Goal: Find specific page/section: Find specific page/section

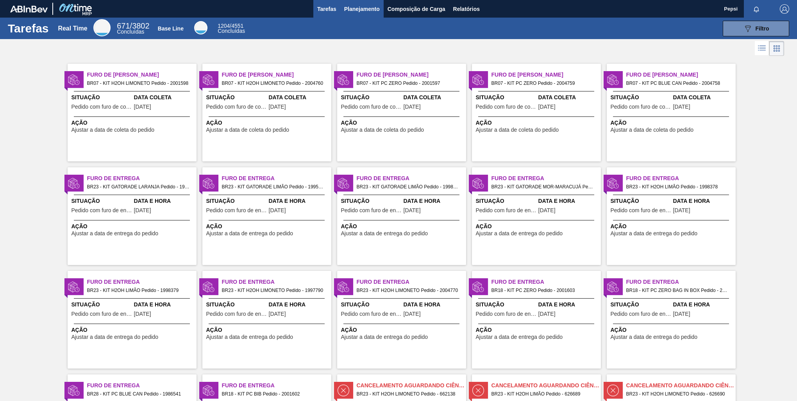
click at [354, 6] on span "Planejamento" at bounding box center [362, 8] width 36 height 9
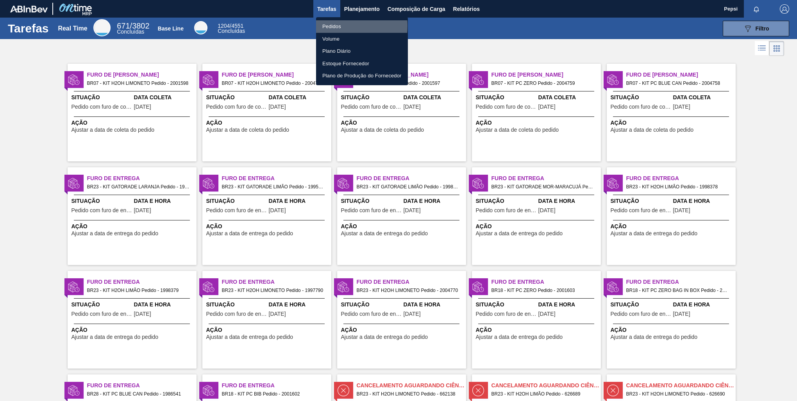
click at [332, 26] on li "Pedidos" at bounding box center [362, 26] width 92 height 12
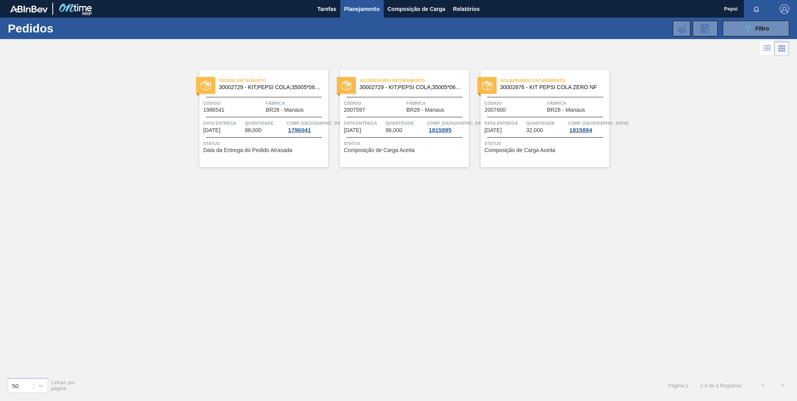
click at [121, 162] on div "Pedido em Trânsito 30002729 - KIT;PEPSI COLA;35005*06*02 NF Código 1986541 Fábr…" at bounding box center [398, 214] width 797 height 313
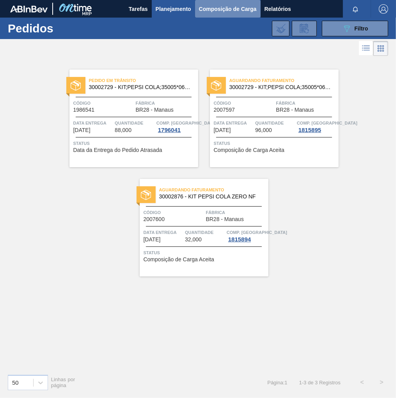
click at [227, 11] on span "Composição de Carga" at bounding box center [228, 8] width 58 height 9
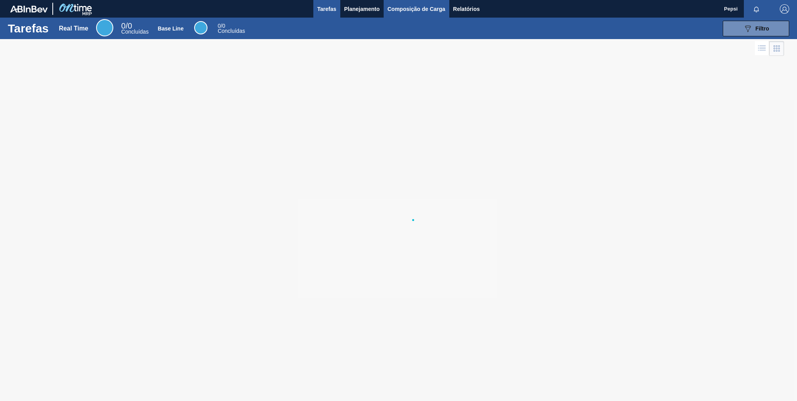
click at [423, 9] on span "Composição de Carga" at bounding box center [416, 8] width 58 height 9
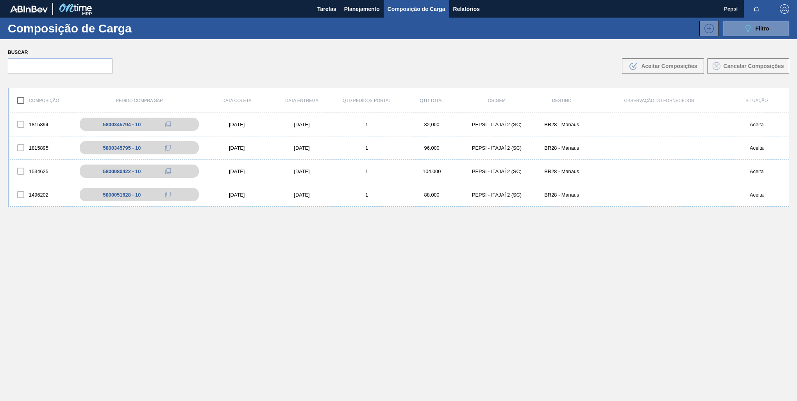
click at [501, 322] on div "1815894 5800345794 - 10 13/08/2025 19/08/2025 1 32,000 PEPSI - ITAJAÍ 2 (SC) BR…" at bounding box center [398, 275] width 781 height 325
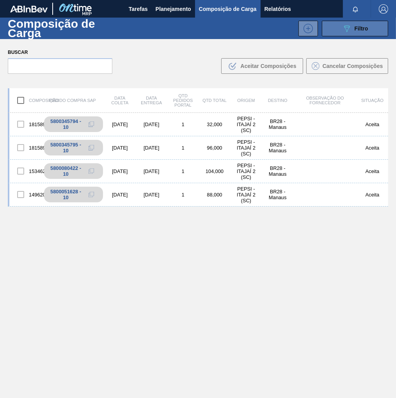
click at [348, 26] on icon at bounding box center [347, 28] width 6 height 7
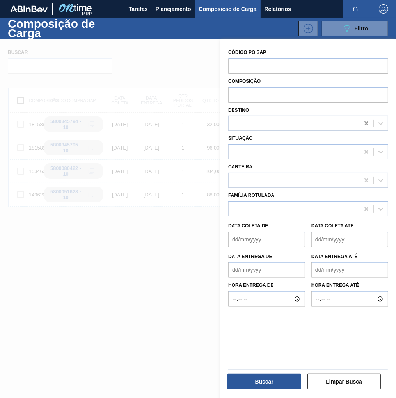
click at [364, 123] on icon at bounding box center [367, 124] width 8 height 8
type input "jagua"
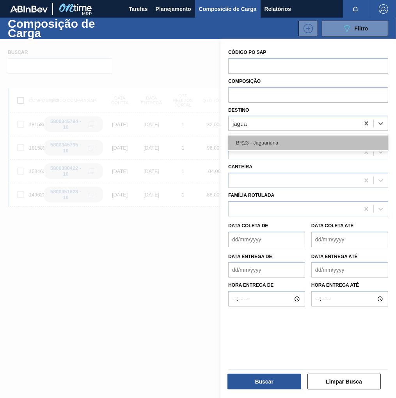
click at [289, 145] on div "BR23 - Jaguariúna" at bounding box center [308, 143] width 160 height 14
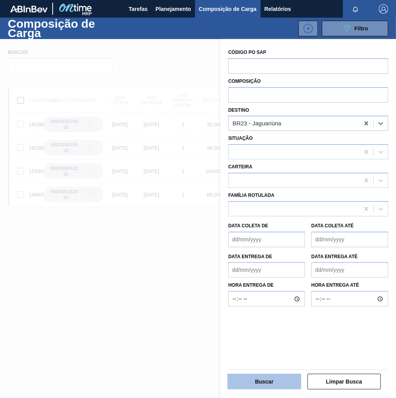
click at [268, 385] on button "Buscar" at bounding box center [265, 382] width 74 height 16
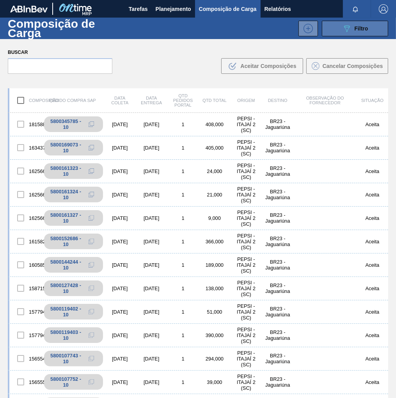
click at [365, 28] on span "Filtro" at bounding box center [362, 28] width 14 height 6
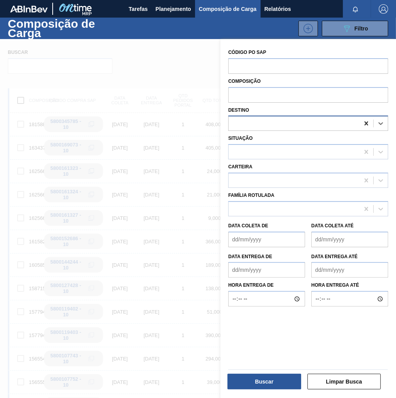
click at [365, 124] on icon at bounding box center [367, 123] width 4 height 4
type input "cuiab"
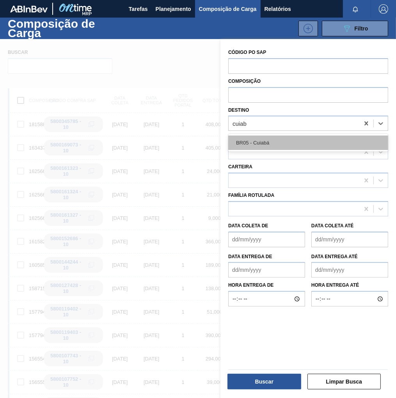
click at [291, 148] on div "BR05 - Cuiabá" at bounding box center [308, 143] width 160 height 14
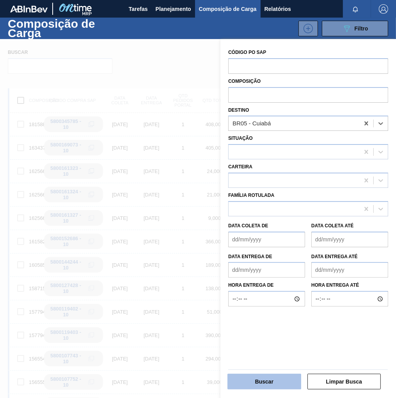
click at [272, 384] on button "Buscar" at bounding box center [265, 382] width 74 height 16
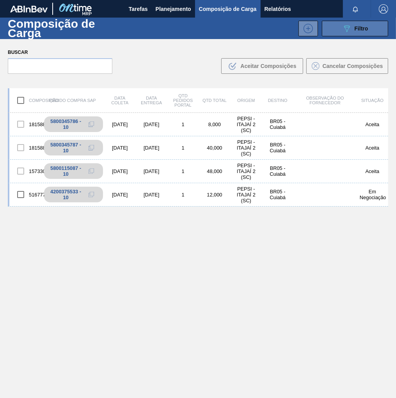
click at [359, 32] on div "089F7B8B-B2A5-4AFE-B5C0-19BA573D28AC Filtro" at bounding box center [356, 28] width 26 height 9
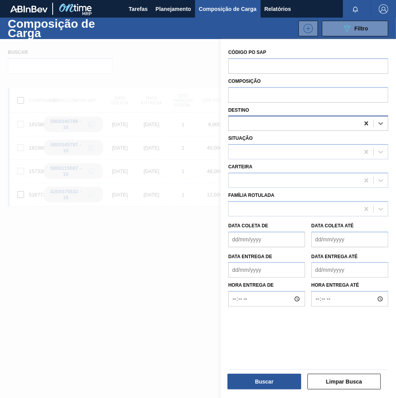
click at [364, 123] on icon at bounding box center [367, 124] width 8 height 8
type input "ce"
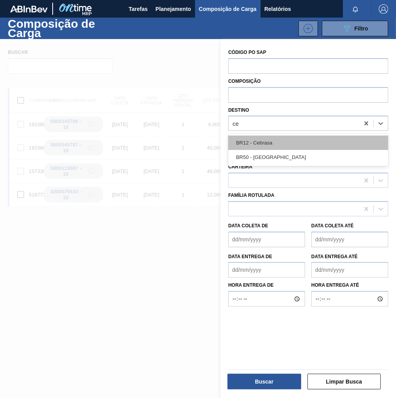
click at [284, 137] on div "BR12 - Cebrasa" at bounding box center [308, 143] width 160 height 14
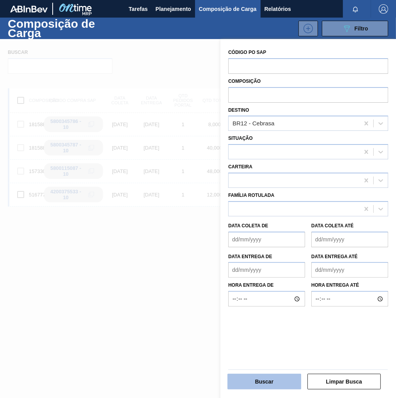
click at [250, 387] on button "Buscar" at bounding box center [265, 382] width 74 height 16
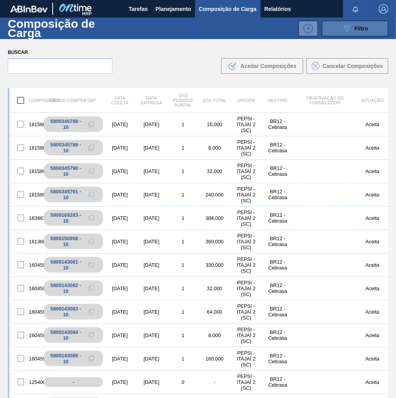
click at [354, 32] on div "089F7B8B-B2A5-4AFE-B5C0-19BA573D28AC Filtro" at bounding box center [356, 28] width 26 height 9
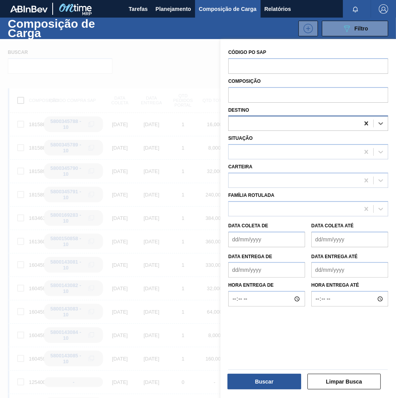
click at [366, 122] on icon at bounding box center [367, 123] width 4 height 4
type input "jund"
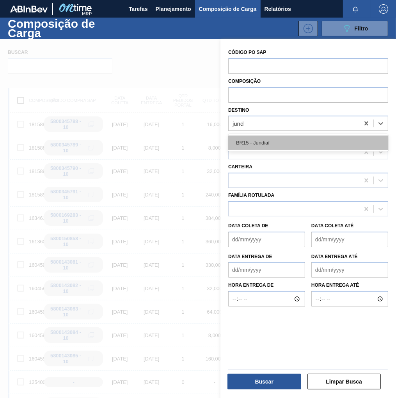
click at [260, 145] on div "BR15 - Jundiaí" at bounding box center [308, 143] width 160 height 14
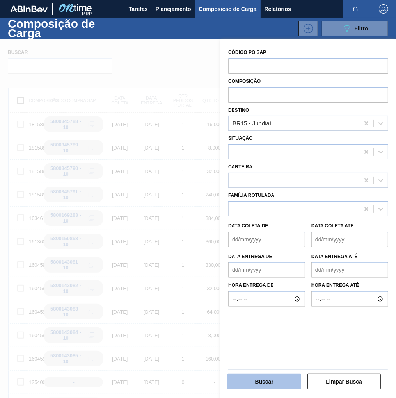
click at [264, 383] on button "Buscar" at bounding box center [265, 382] width 74 height 16
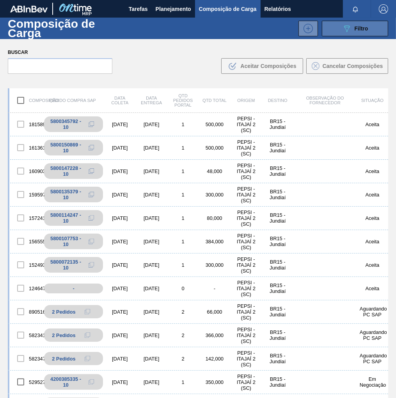
drag, startPoint x: 370, startPoint y: 29, endPoint x: 360, endPoint y: 36, distance: 11.9
click at [370, 29] on button "089F7B8B-B2A5-4AFE-B5C0-19BA573D28AC Filtro" at bounding box center [355, 29] width 66 height 16
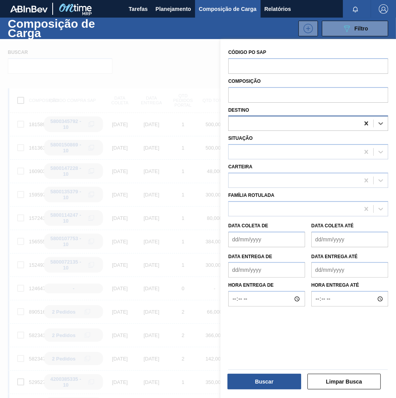
click at [365, 124] on icon at bounding box center [367, 123] width 4 height 4
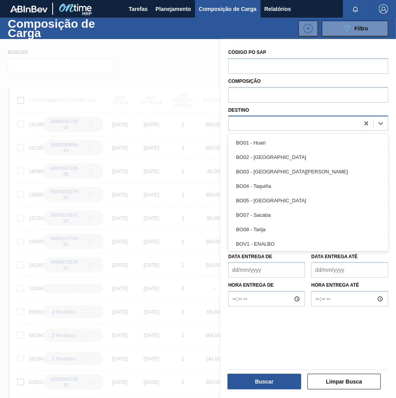
click at [255, 120] on div at bounding box center [294, 123] width 131 height 11
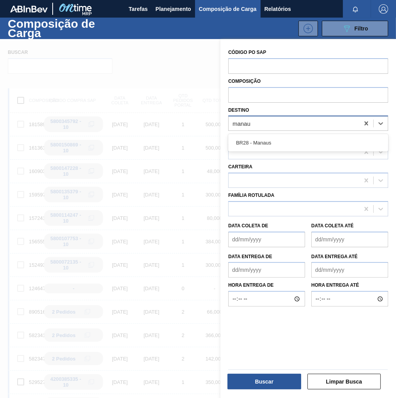
type input "manaus"
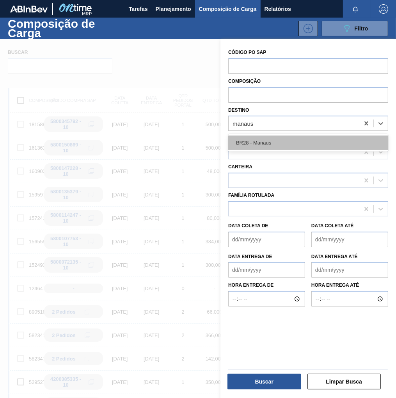
click at [275, 144] on div "BR28 - Manaus" at bounding box center [308, 143] width 160 height 14
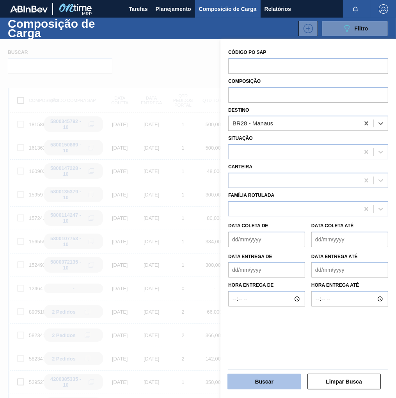
click at [269, 379] on button "Buscar" at bounding box center [265, 382] width 74 height 16
